Goal: Task Accomplishment & Management: Use online tool/utility

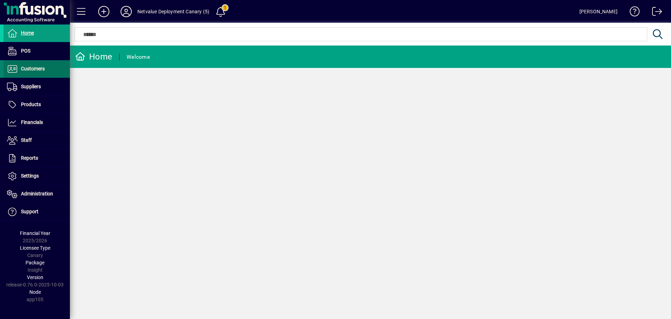
click at [41, 62] on span at bounding box center [36, 68] width 66 height 17
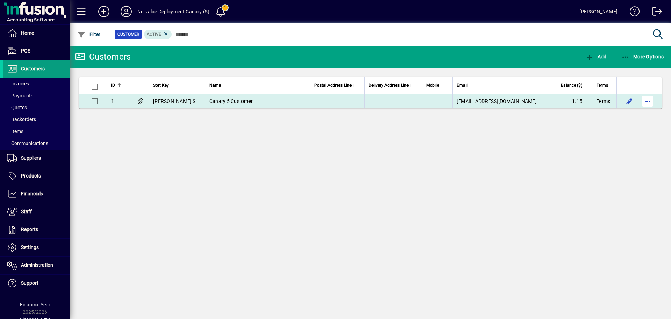
click at [654, 100] on span "button" at bounding box center [648, 101] width 17 height 17
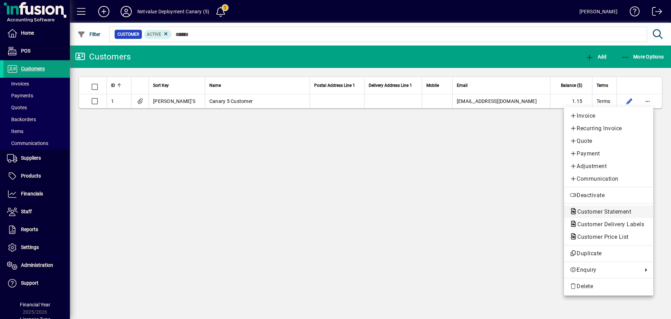
click at [596, 212] on span "Customer Statement" at bounding box center [602, 211] width 65 height 7
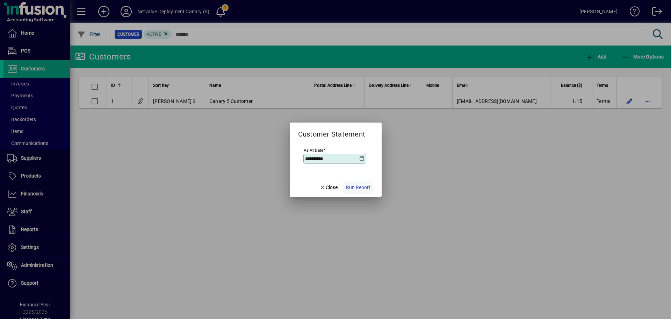
click at [354, 186] on span "Run Report" at bounding box center [358, 187] width 24 height 7
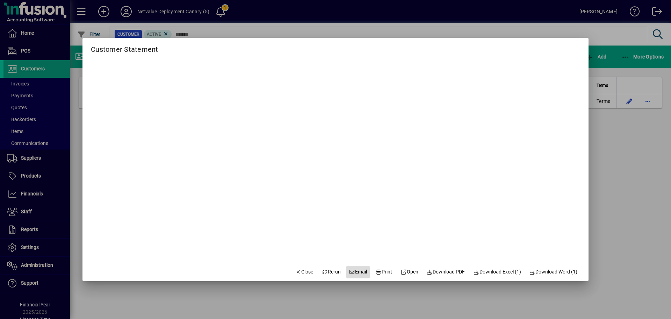
click at [351, 272] on span "Email" at bounding box center [358, 271] width 18 height 7
